Goal: Task Accomplishment & Management: Complete application form

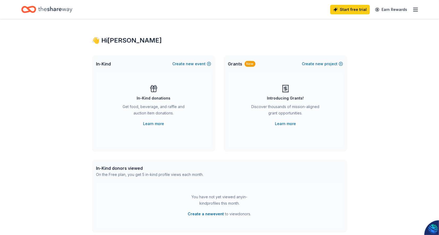
click at [119, 77] on div "In-Kind donations Get food, beverage, and raffle and auction item donations. Le…" at bounding box center [153, 109] width 115 height 74
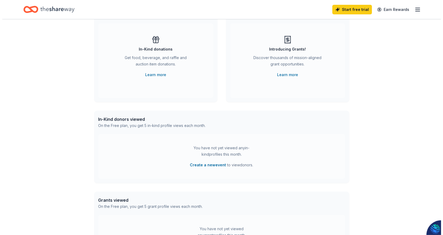
scroll to position [53, 0]
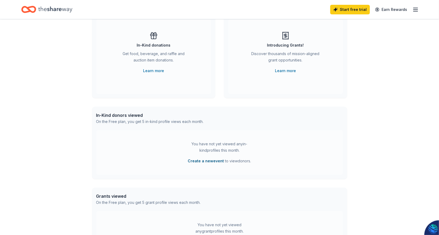
click at [202, 159] on button "Create a new event" at bounding box center [206, 161] width 36 height 6
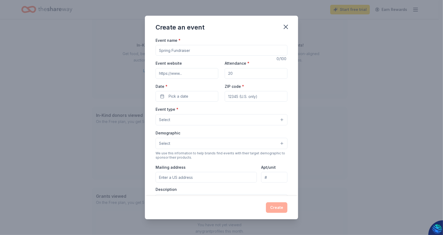
click at [191, 54] on input "Event name *" at bounding box center [221, 50] width 132 height 11
drag, startPoint x: 170, startPoint y: 50, endPoint x: 155, endPoint y: 49, distance: 15.1
click at [155, 49] on input "Event name *" at bounding box center [221, 50] width 132 height 11
click at [175, 41] on label "Event name *" at bounding box center [167, 40] width 25 height 5
click at [175, 45] on input "Event name *" at bounding box center [221, 50] width 132 height 11
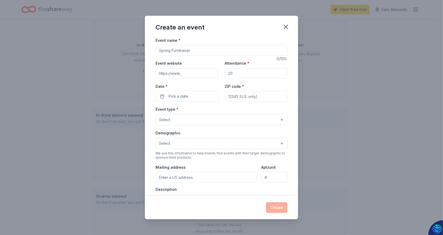
click at [171, 50] on input "Event name *" at bounding box center [221, 50] width 132 height 11
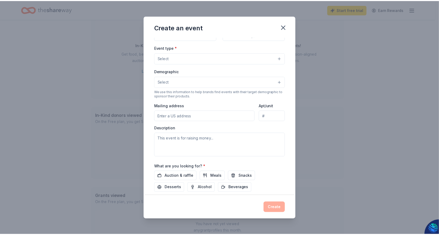
scroll to position [96, 0]
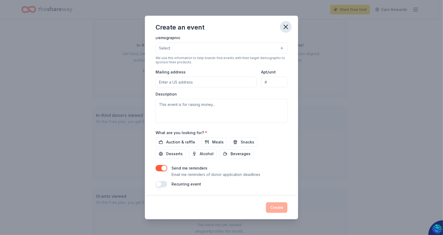
click at [286, 27] on icon "button" at bounding box center [285, 26] width 7 height 7
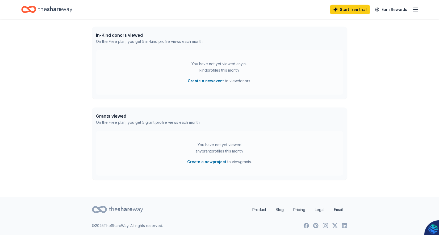
scroll to position [0, 0]
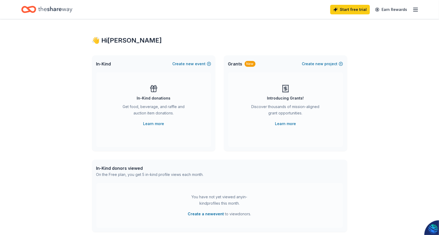
click at [415, 10] on line "button" at bounding box center [415, 10] width 4 height 0
click at [417, 10] on icon "button" at bounding box center [415, 9] width 6 height 6
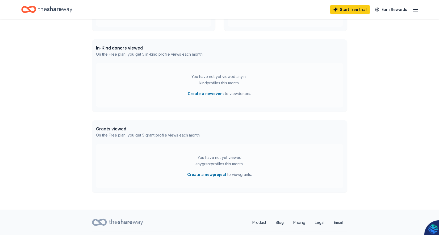
scroll to position [133, 0]
